Goal: Information Seeking & Learning: Learn about a topic

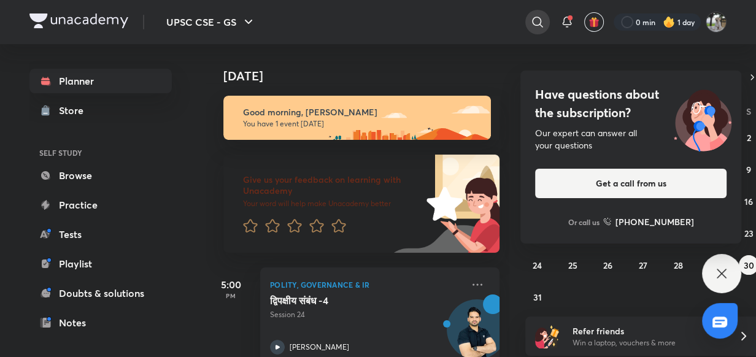
click at [538, 18] on icon at bounding box center [537, 22] width 10 height 10
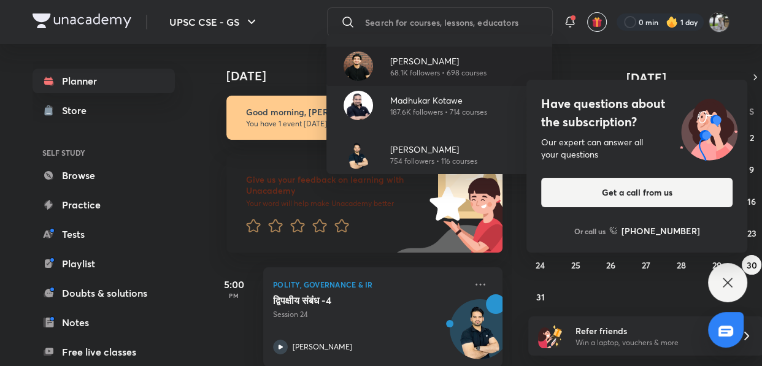
click at [453, 67] on p "68.1K followers • 698 courses" at bounding box center [438, 72] width 96 height 11
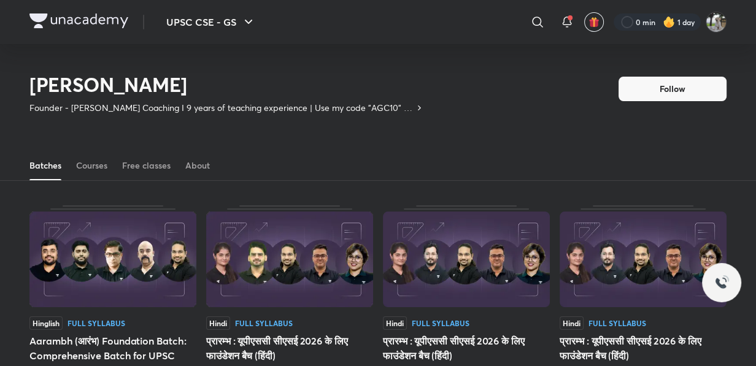
scroll to position [53, 0]
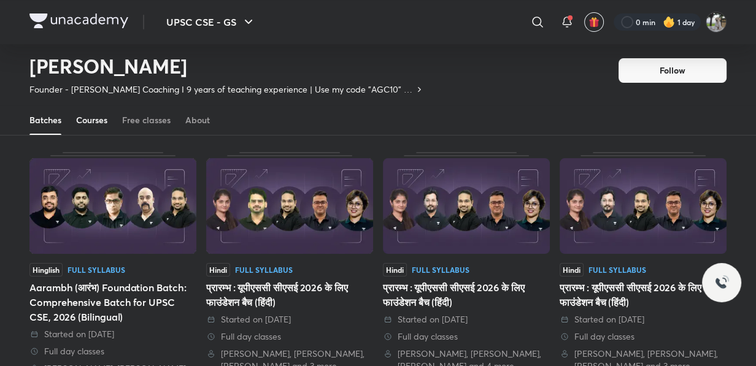
click at [93, 114] on div "Courses" at bounding box center [91, 120] width 31 height 12
